Goal: Navigation & Orientation: Find specific page/section

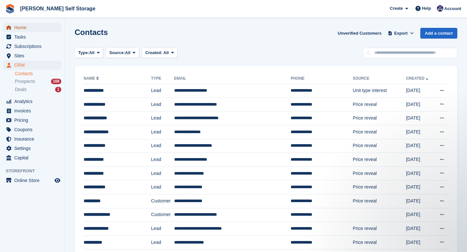
click at [23, 30] on span "Home" at bounding box center [33, 27] width 39 height 9
